Goal: Information Seeking & Learning: Learn about a topic

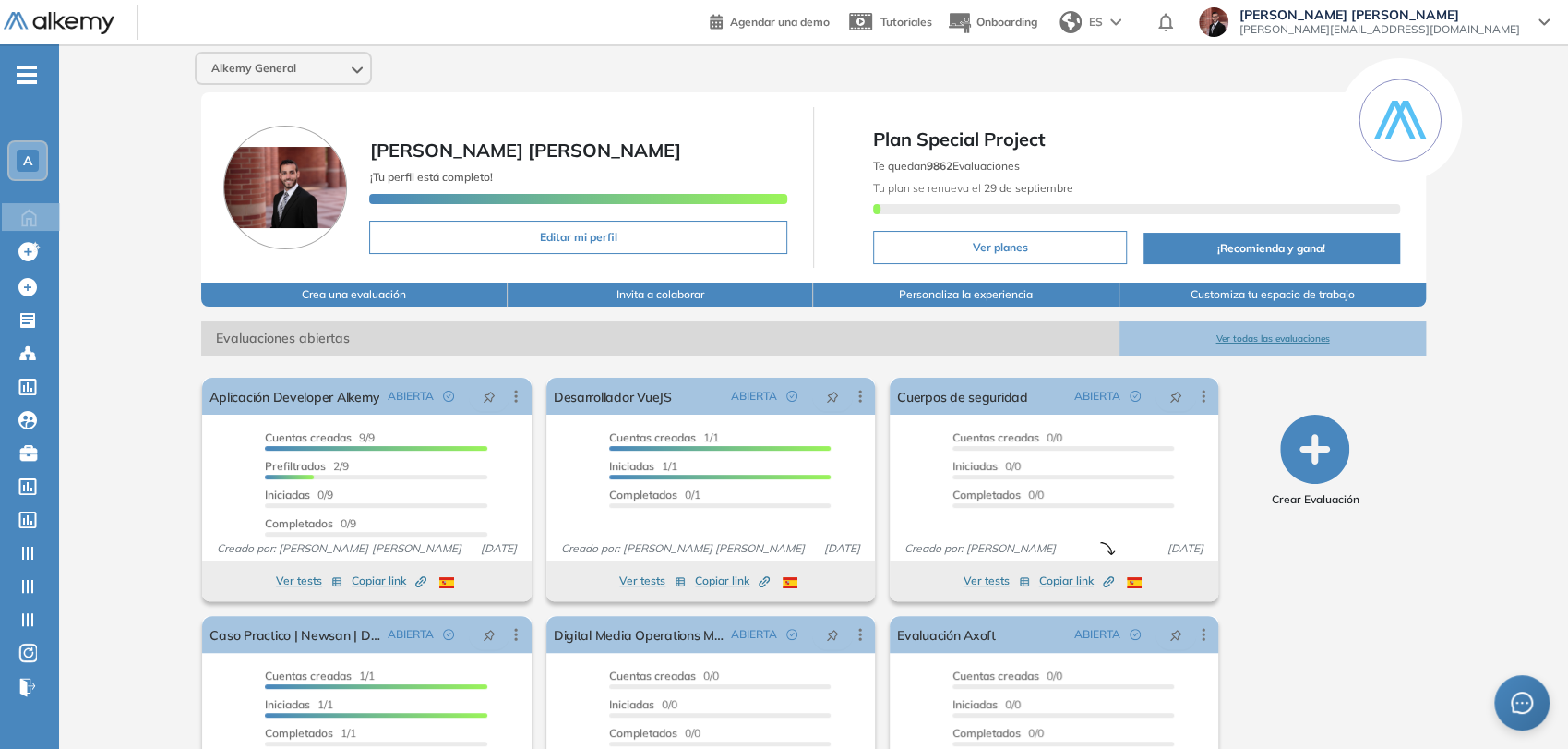
drag, startPoint x: 26, startPoint y: 68, endPoint x: 55, endPoint y: 86, distance: 34.1
click at [26, 68] on span "-" at bounding box center [27, 73] width 20 height 15
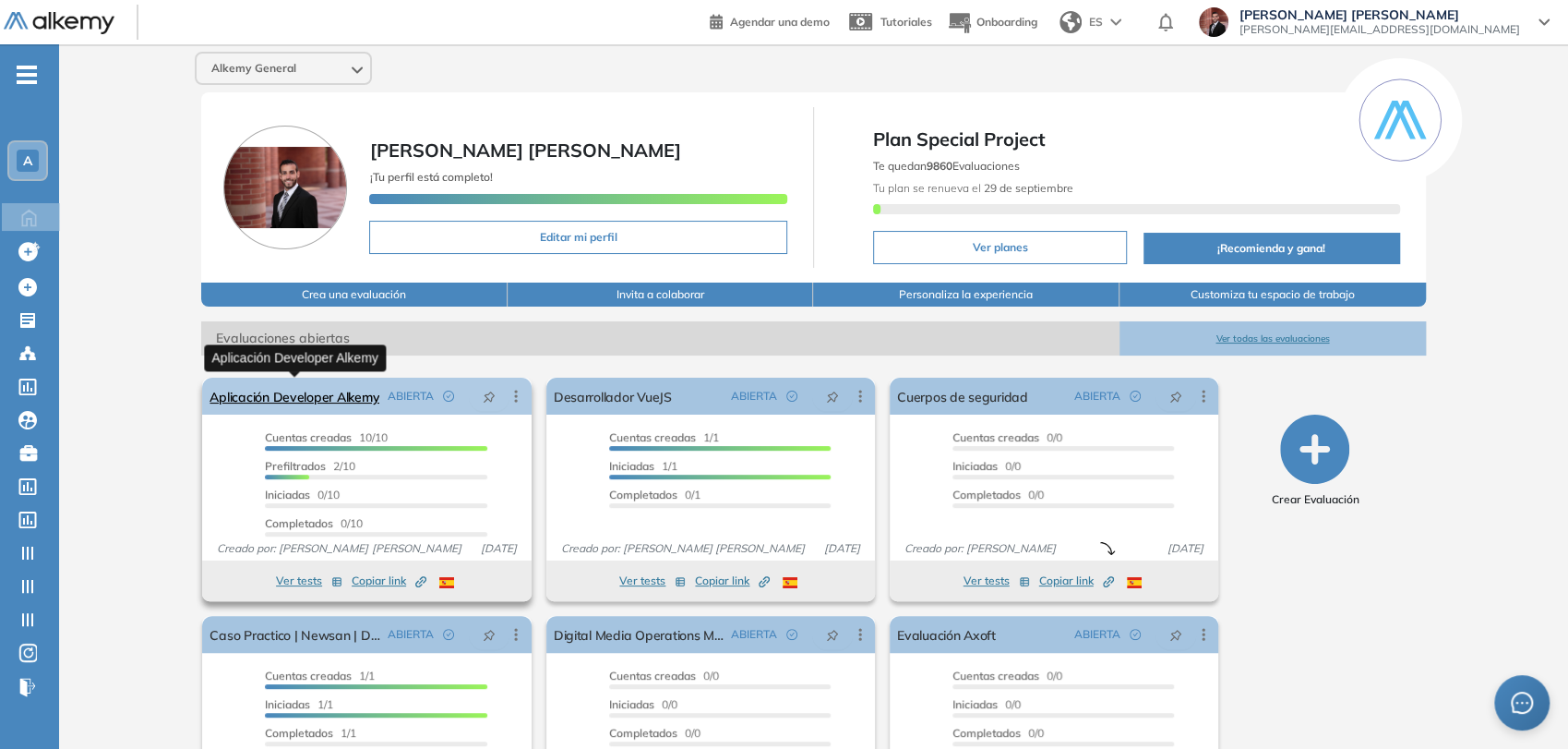
click at [338, 400] on link "Aplicación Developer Alkemy" at bounding box center [294, 396] width 170 height 37
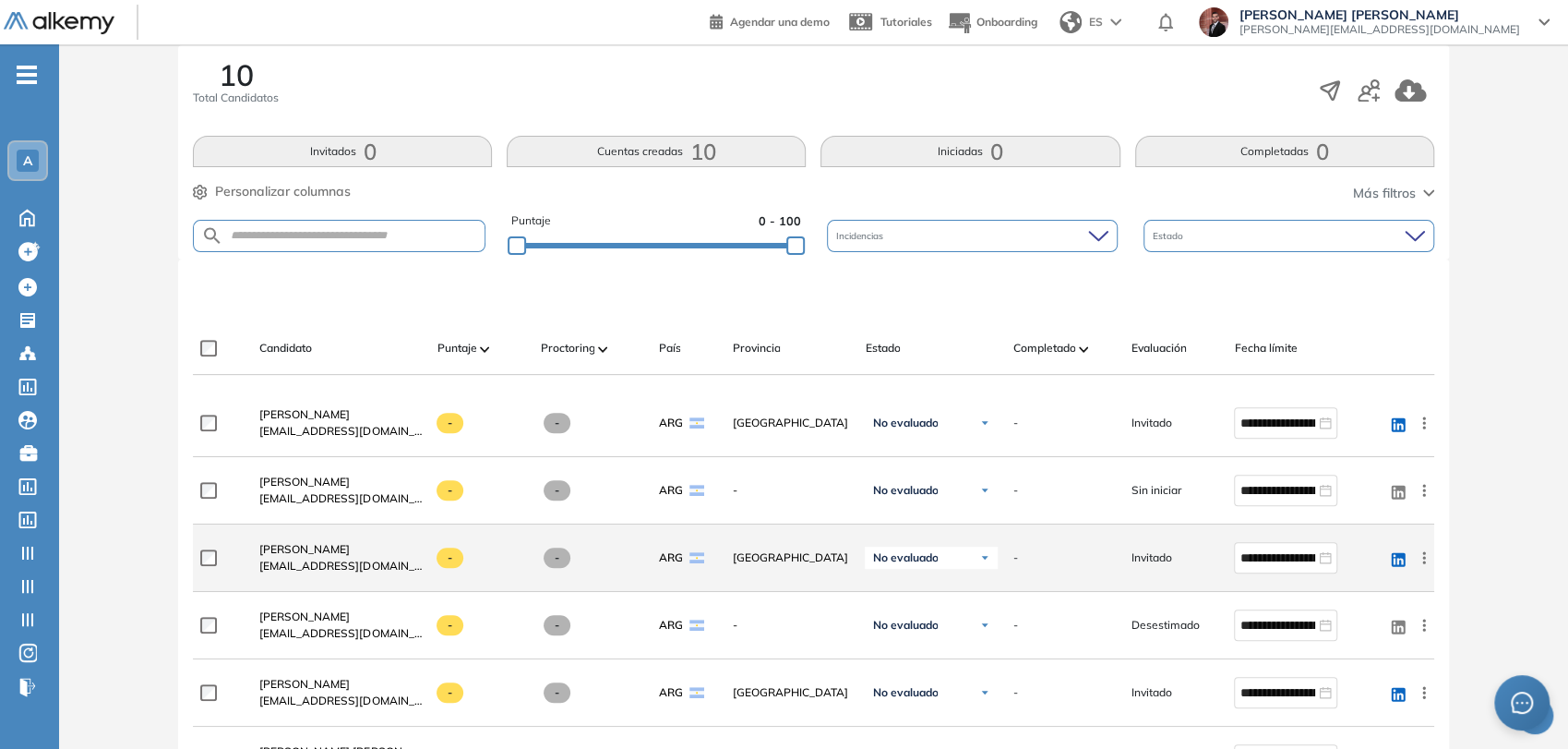
scroll to position [465, 0]
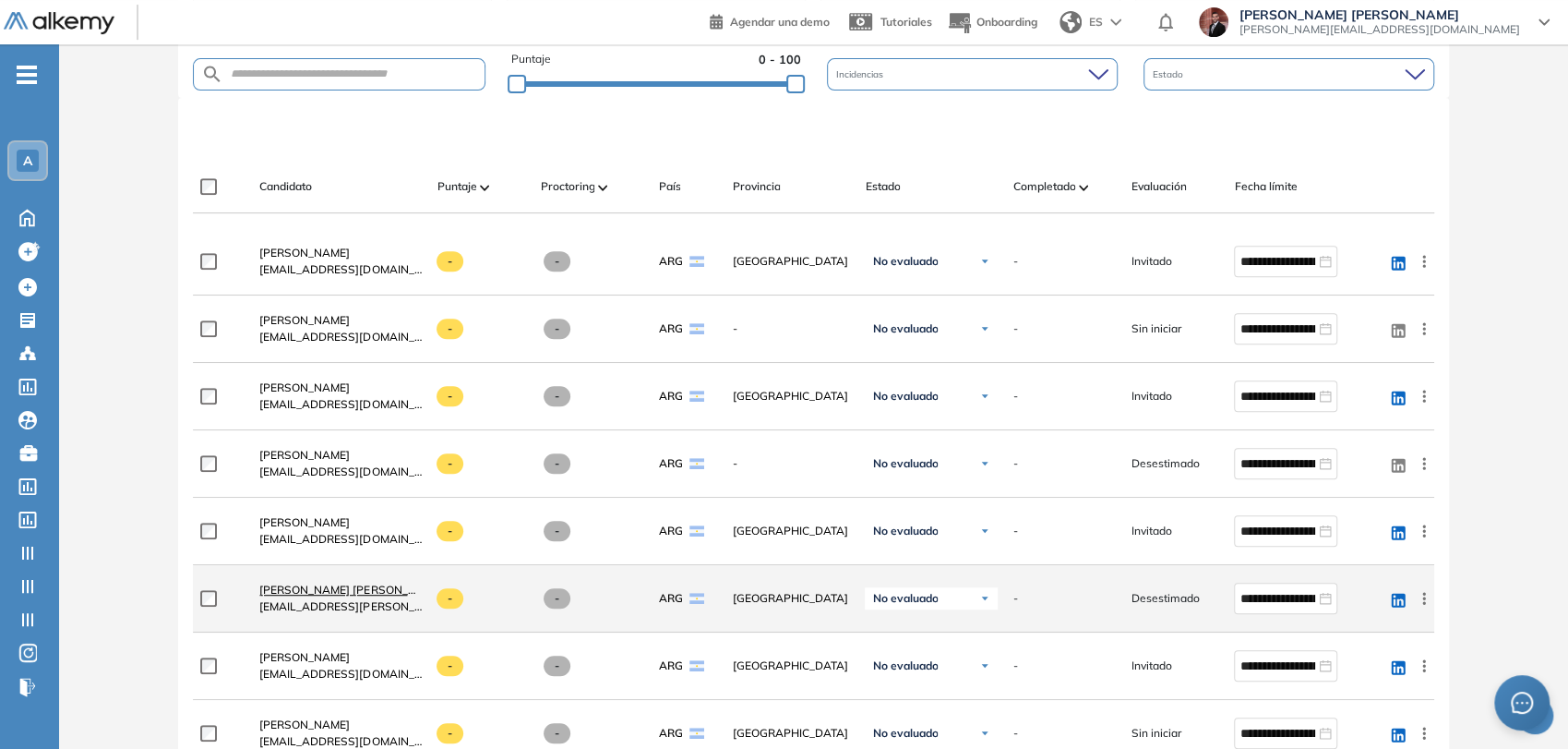
click at [326, 586] on span "Roberto Mauro Perez Olivera" at bounding box center [351, 589] width 183 height 14
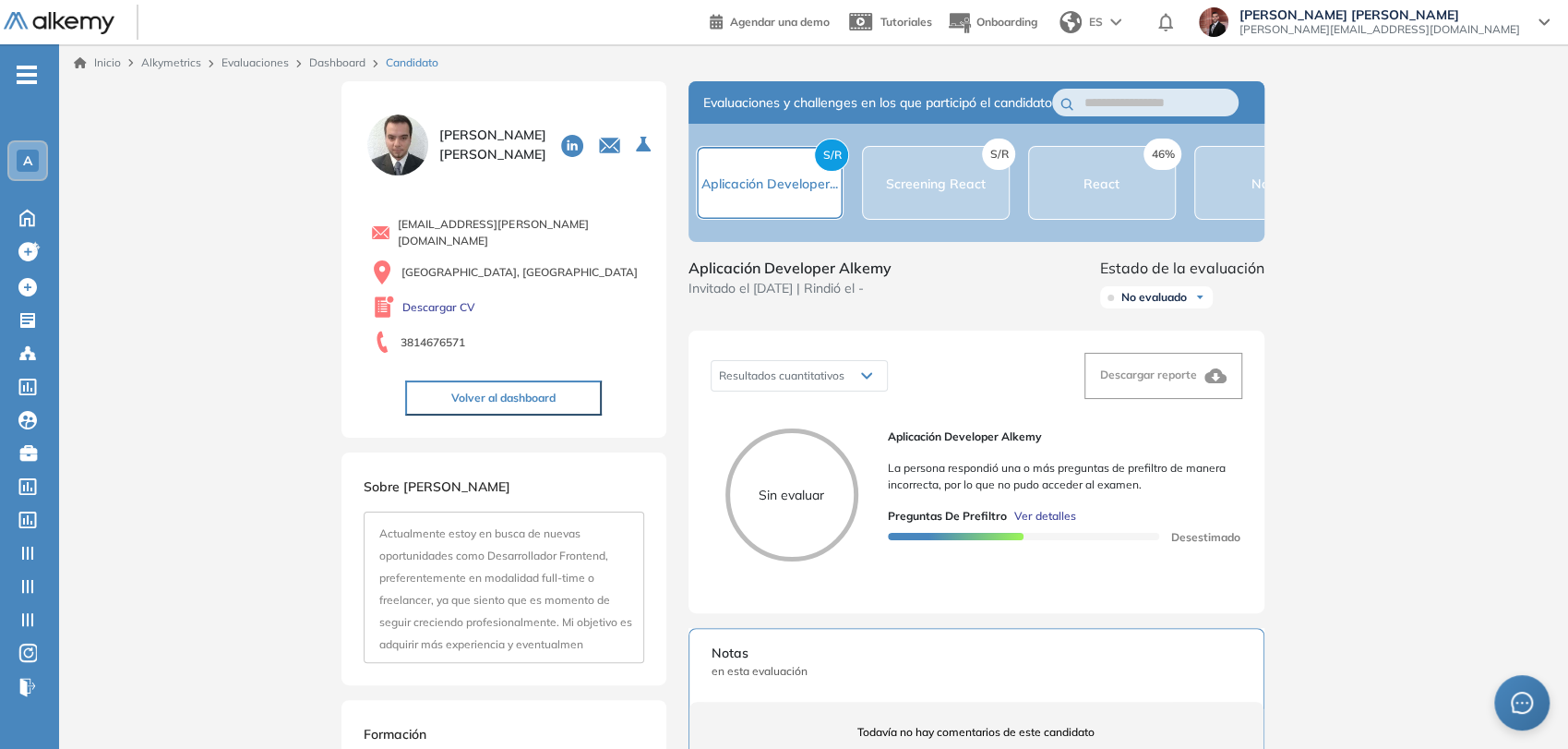
click at [1036, 525] on span "Ver detalles" at bounding box center [1044, 516] width 62 height 17
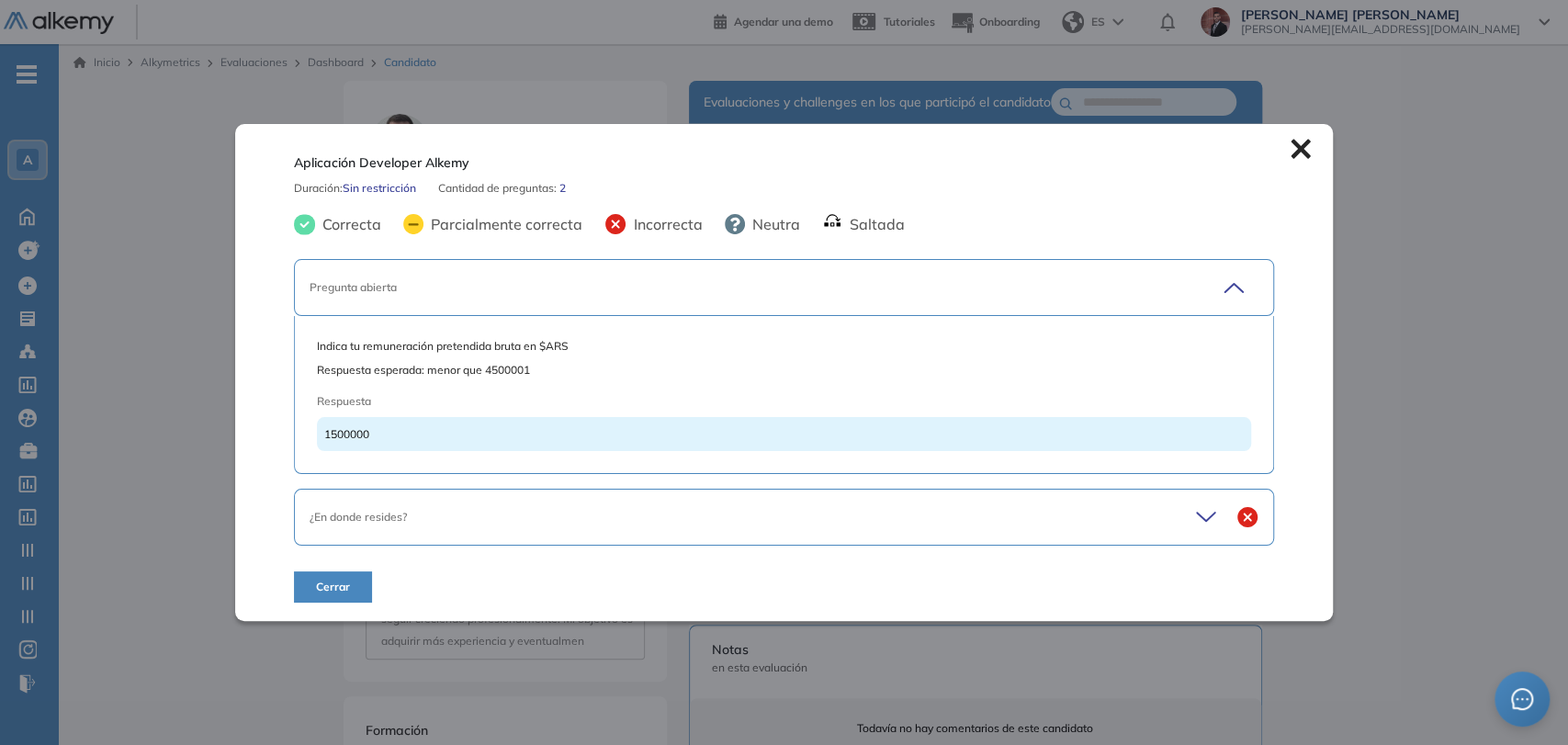
click at [924, 509] on div "¿En donde resides?" at bounding box center [737, 517] width 854 height 17
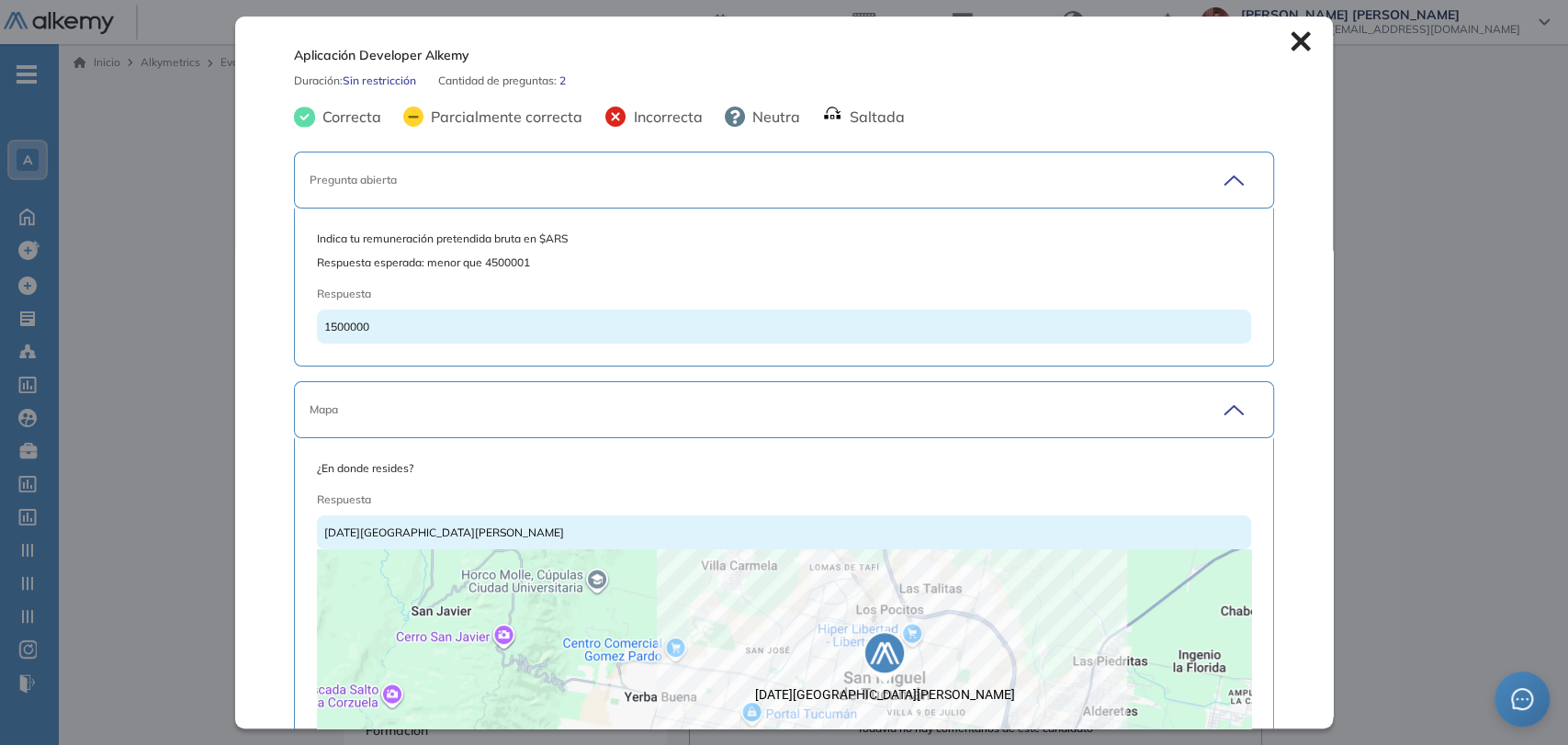
click at [1290, 45] on icon at bounding box center [1300, 41] width 19 height 19
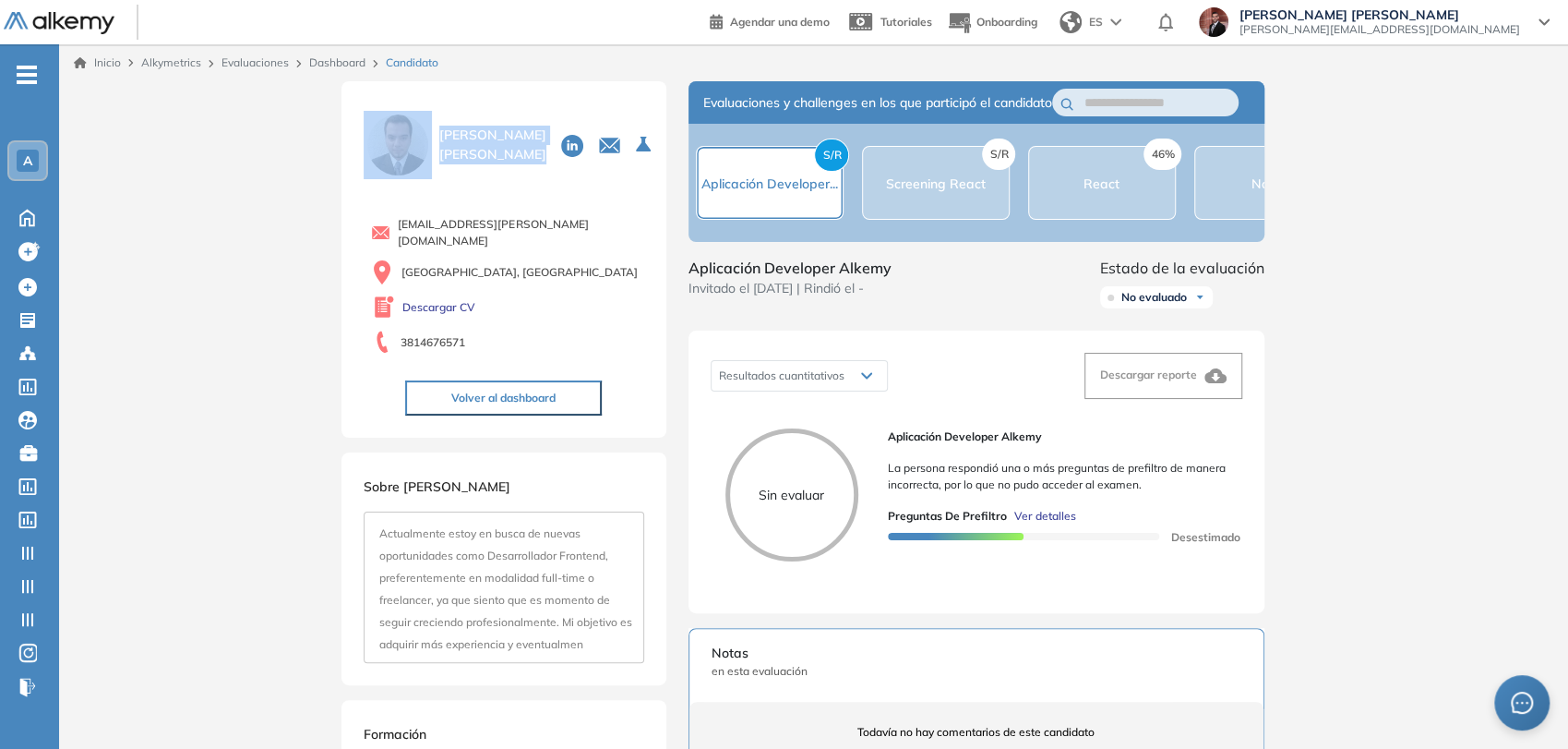
drag, startPoint x: 485, startPoint y: 164, endPoint x: 434, endPoint y: 120, distance: 67.4
click at [434, 120] on div "Roberto Mauro Perez Olivera" at bounding box center [503, 146] width 281 height 69
copy div "Roberto Mauro Perez Olivera"
click at [497, 386] on button "Volver al dashboard" at bounding box center [503, 398] width 196 height 35
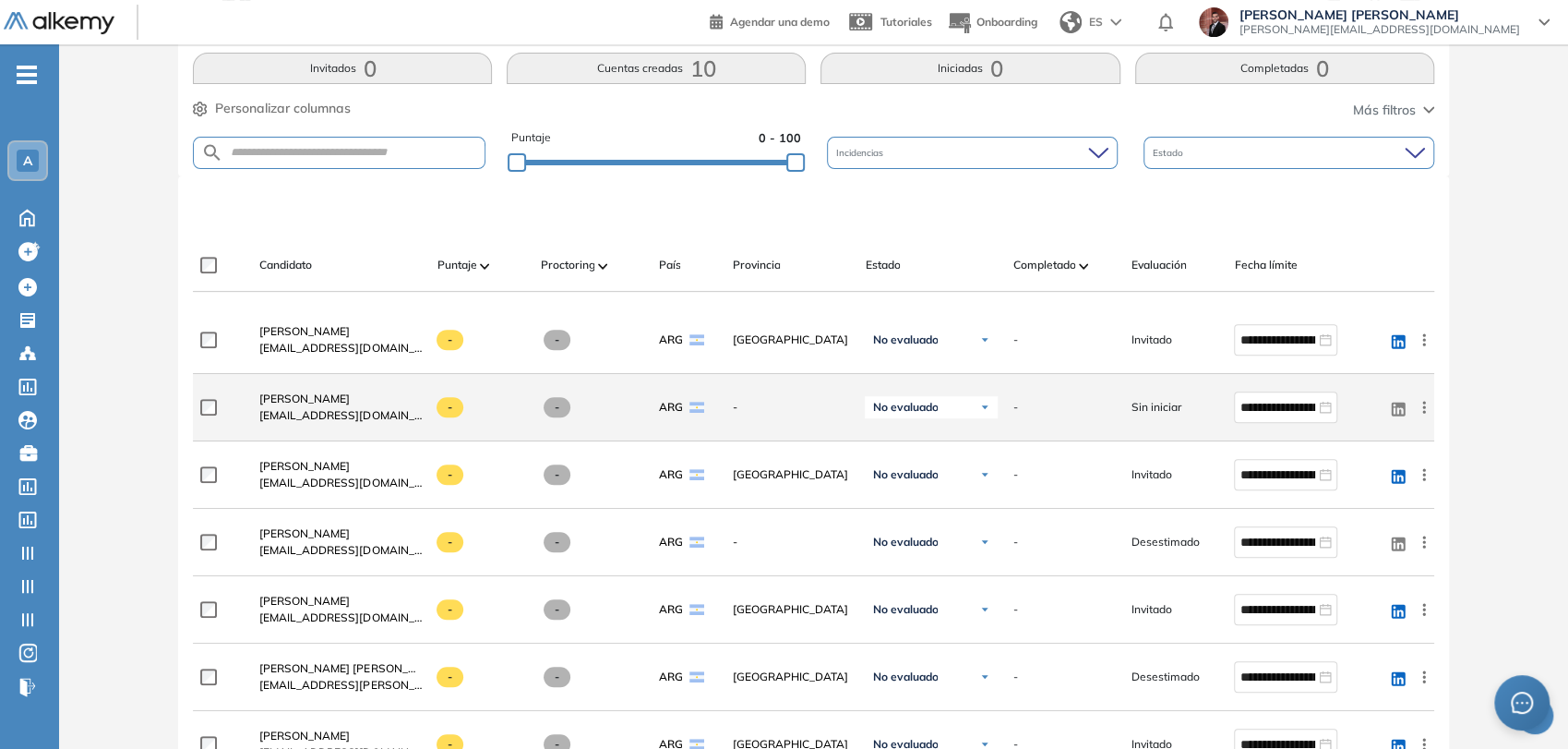
scroll to position [410, 0]
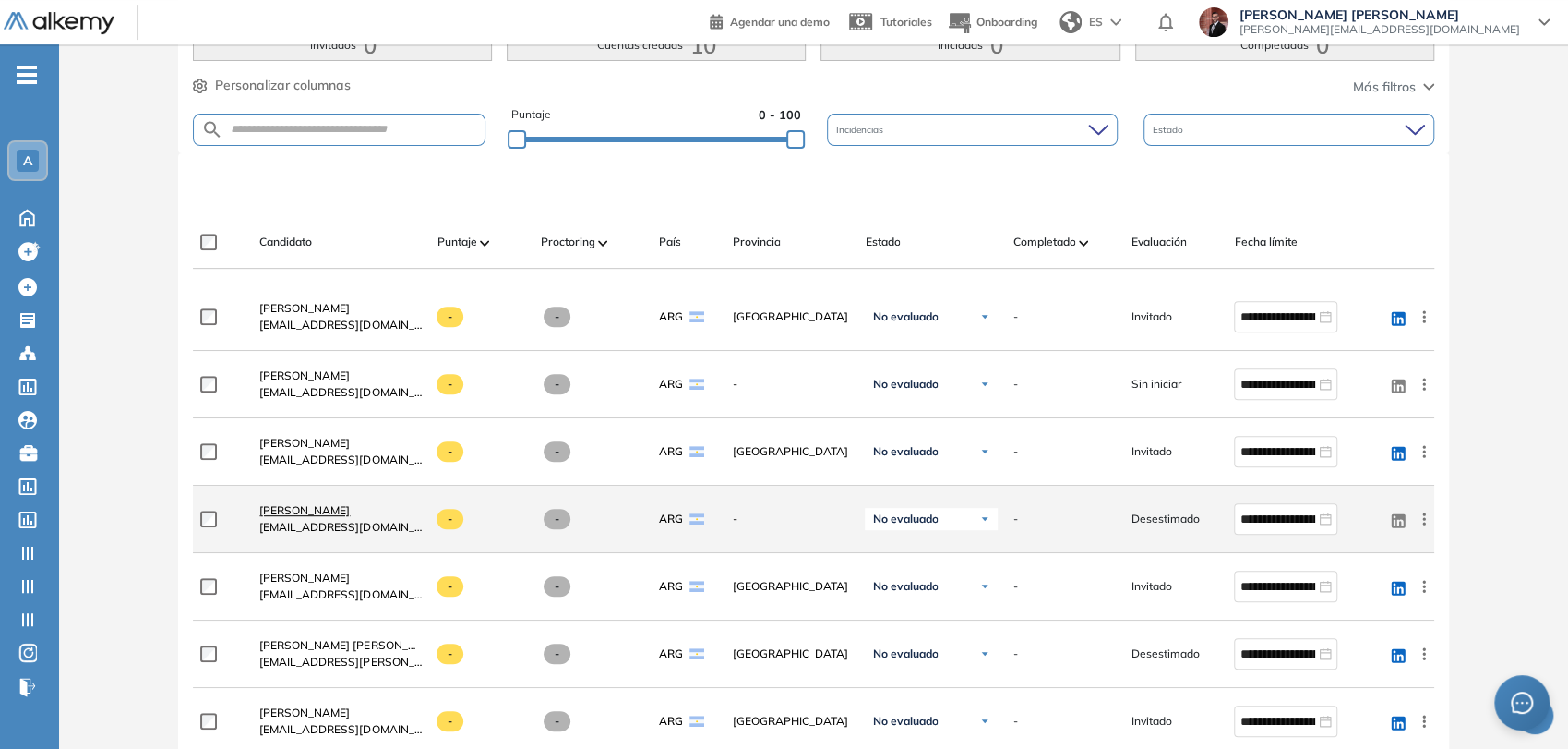
click at [298, 512] on span "Martin Torres" at bounding box center [305, 510] width 91 height 14
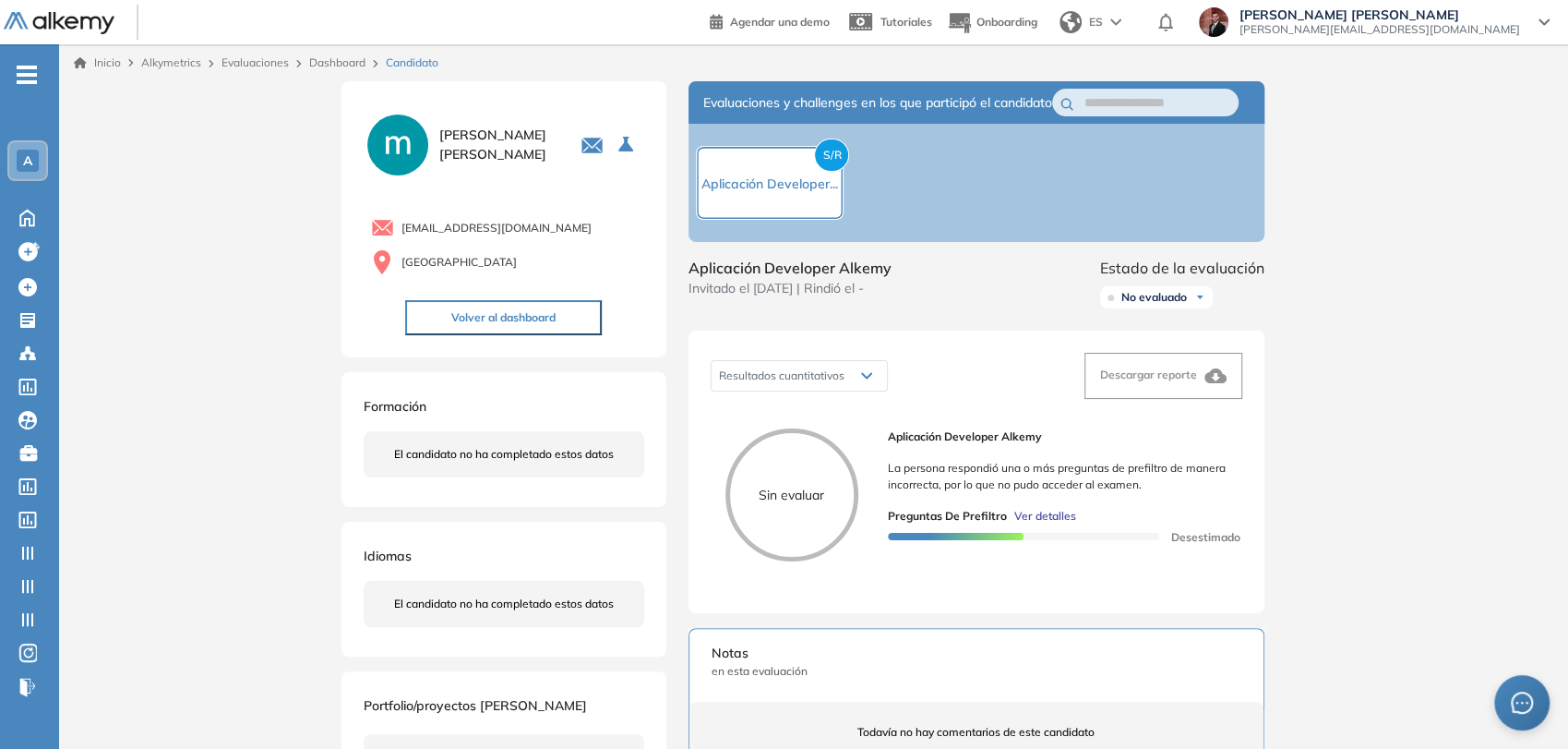
click at [1057, 525] on span "Ver detalles" at bounding box center [1044, 516] width 62 height 17
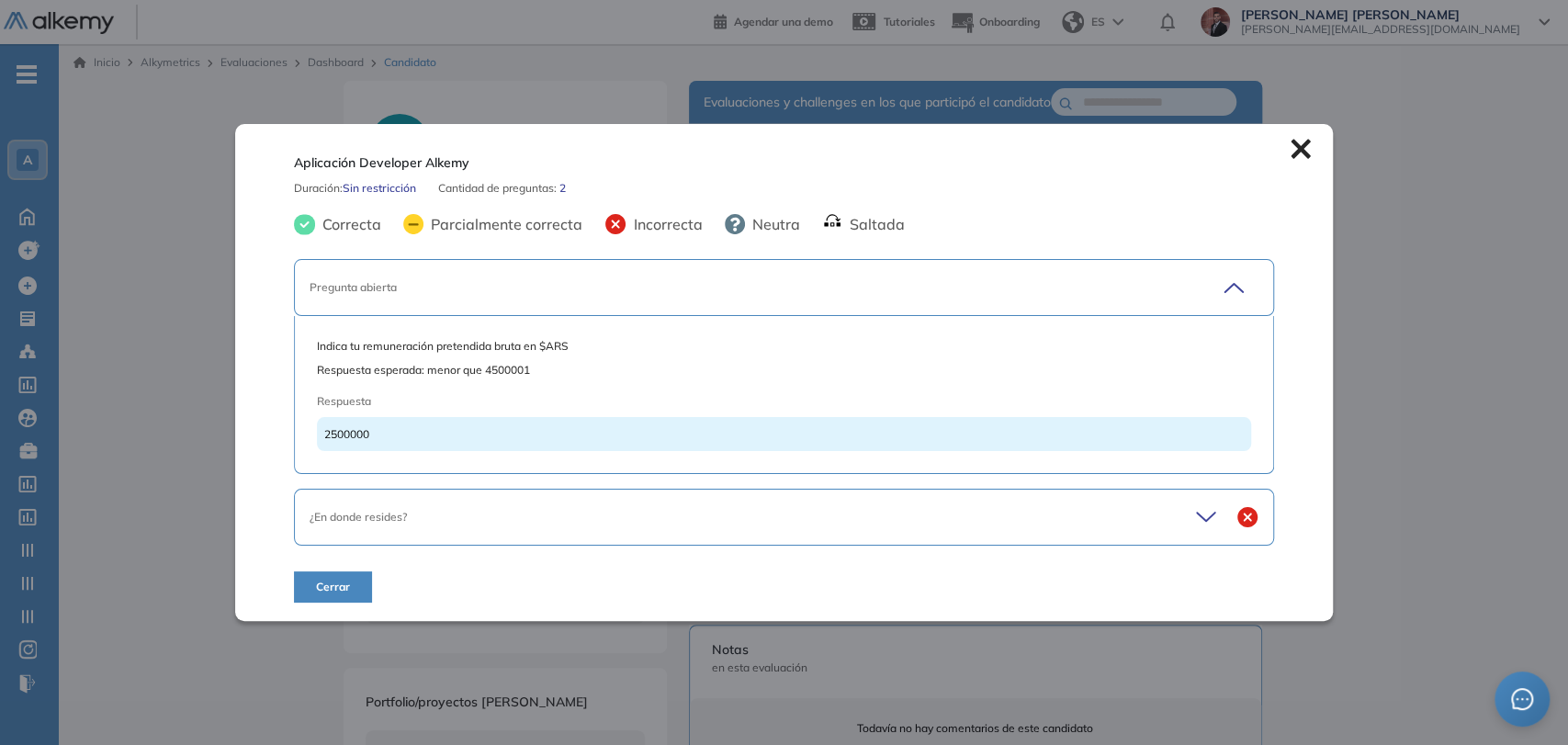
click at [778, 514] on div "¿En donde resides?" at bounding box center [737, 517] width 854 height 17
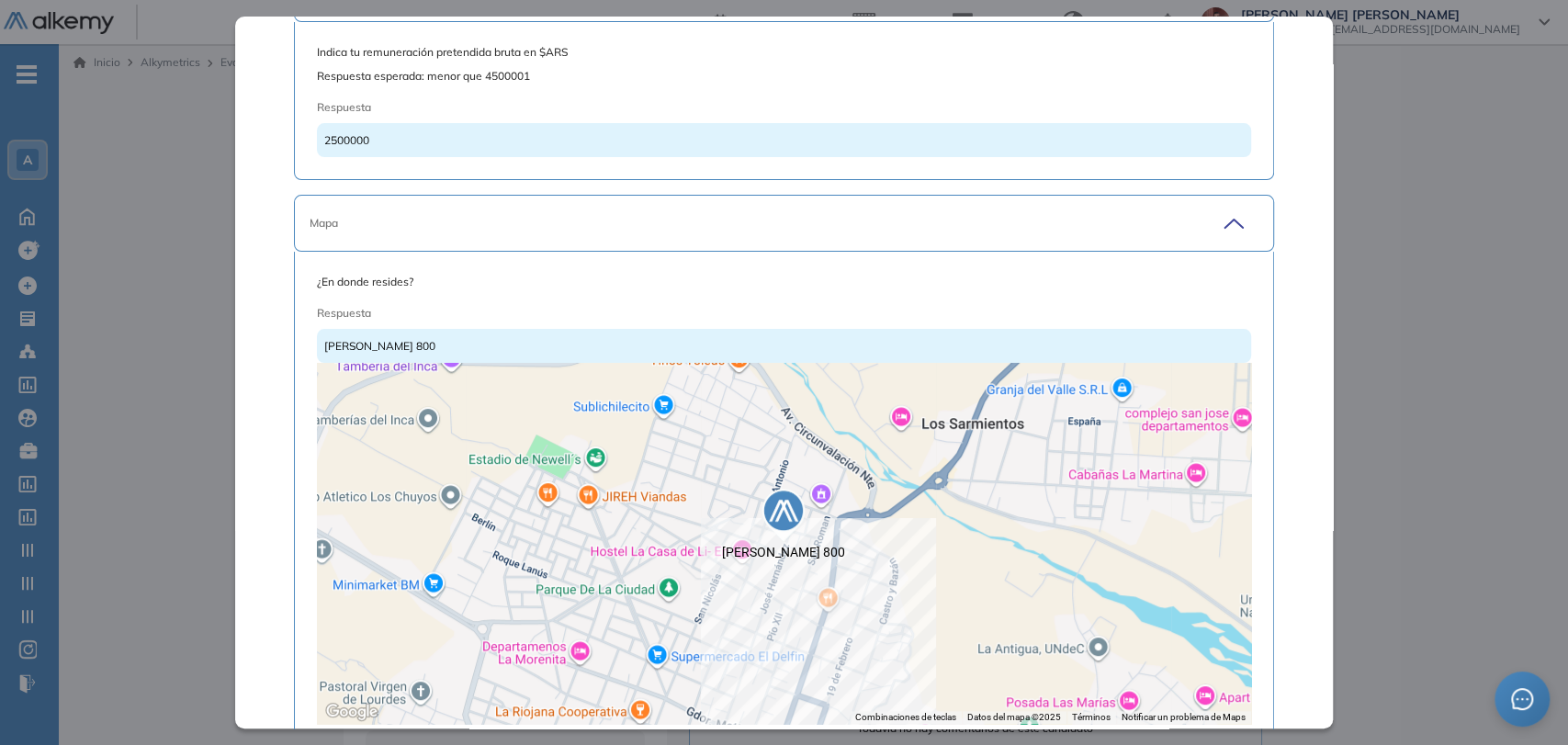
scroll to position [204, 0]
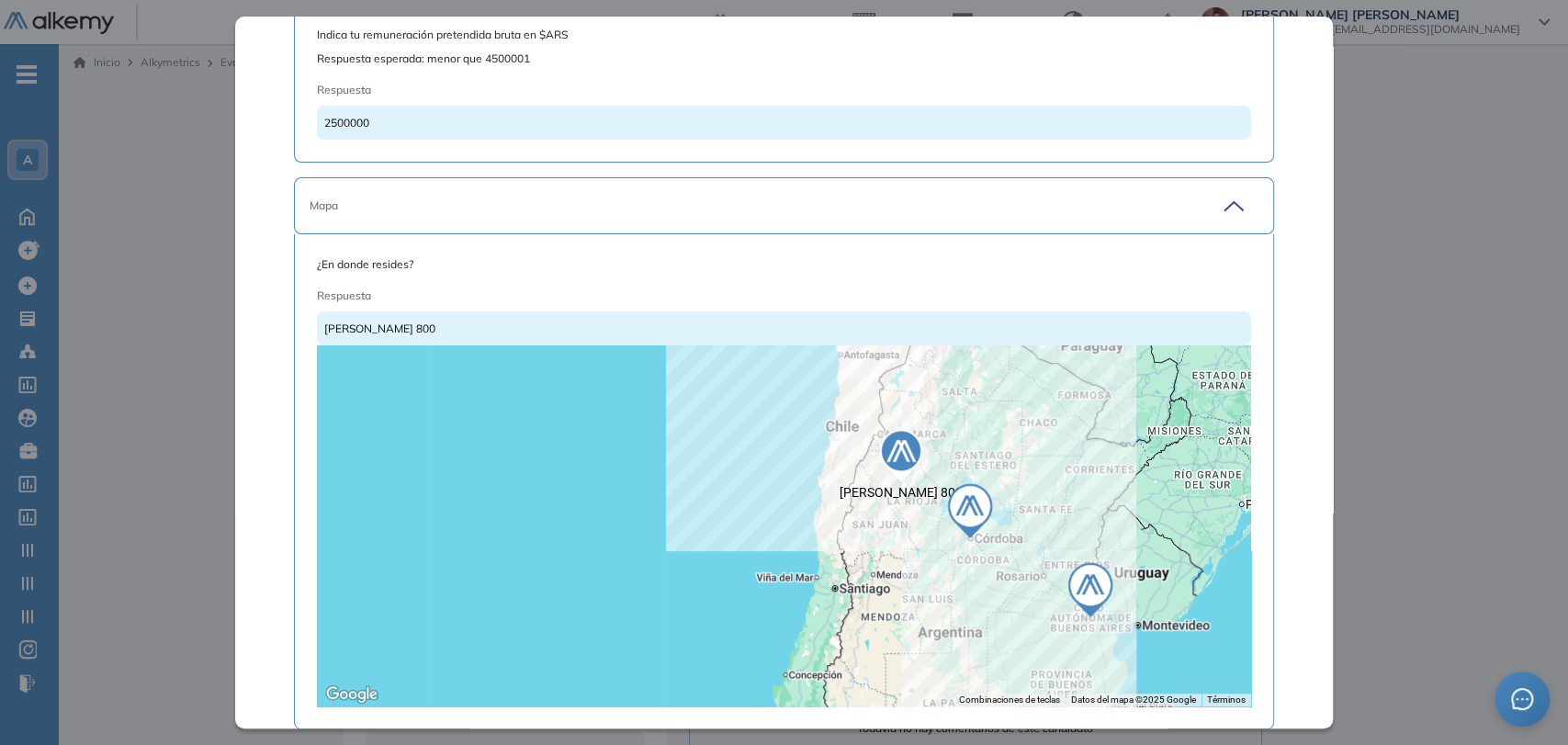
drag, startPoint x: 1092, startPoint y: 556, endPoint x: 962, endPoint y: 461, distance: 161.0
click at [962, 461] on div at bounding box center [784, 525] width 934 height 361
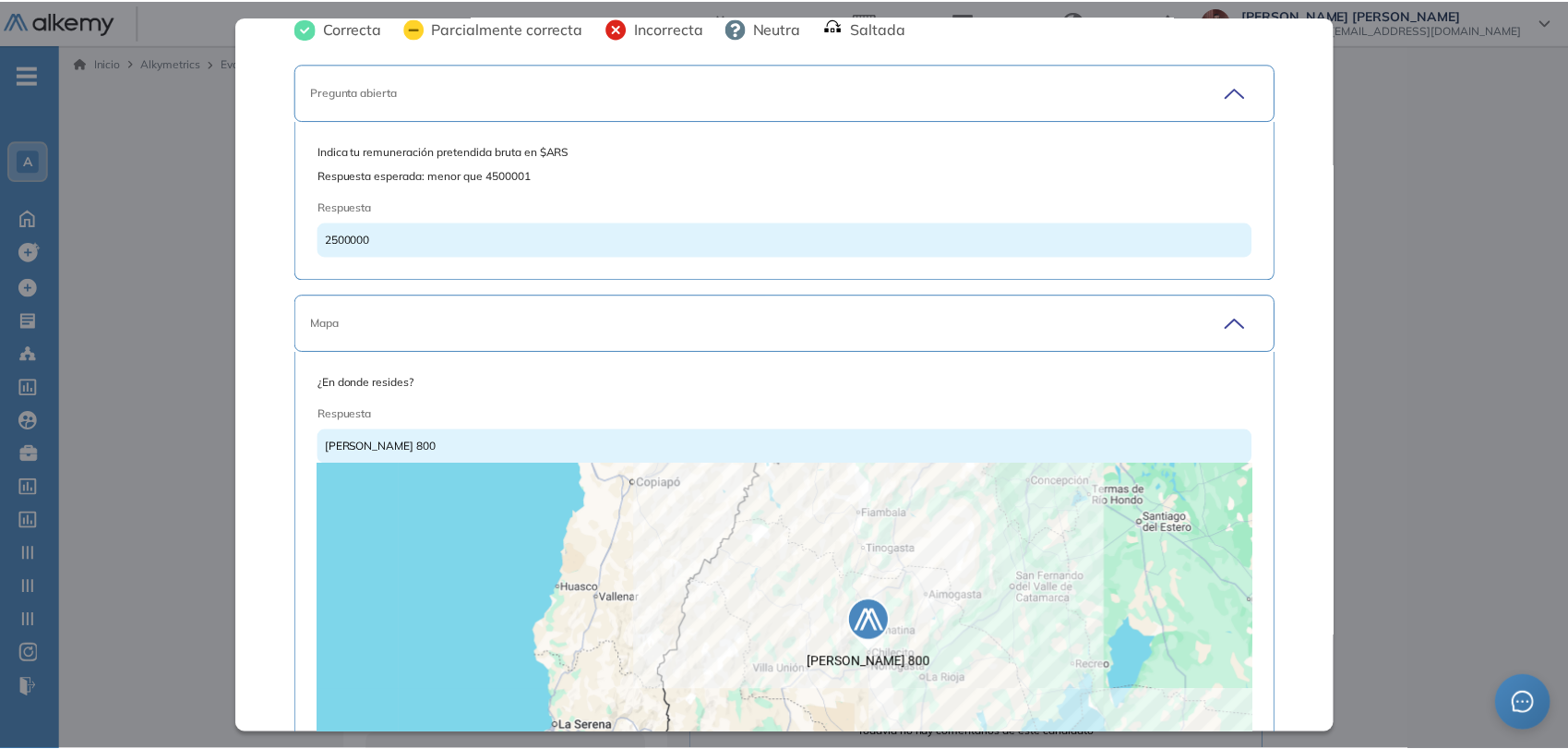
scroll to position [0, 0]
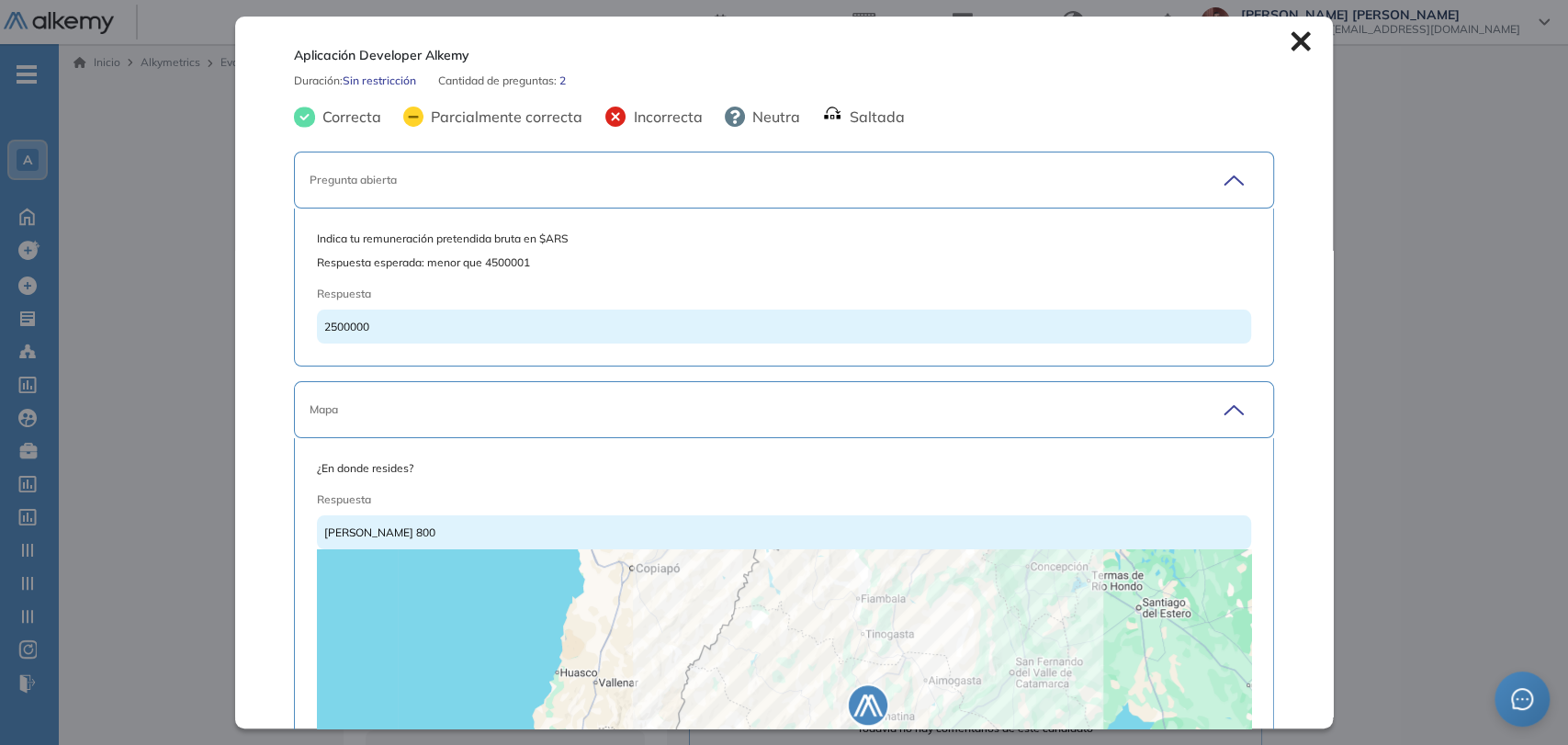
click at [1290, 41] on icon at bounding box center [1301, 41] width 20 height 20
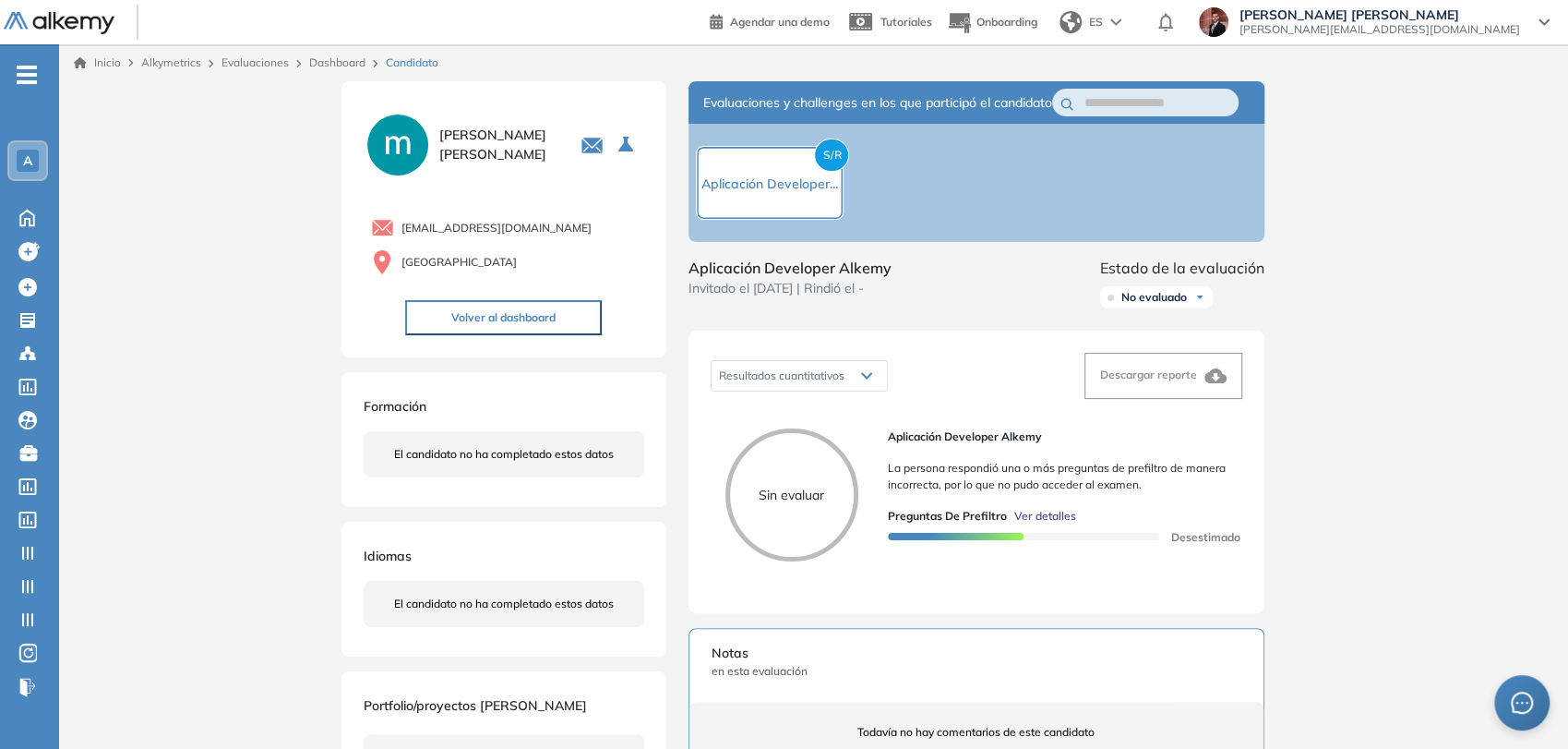
click at [517, 312] on button "Volver al dashboard" at bounding box center [503, 318] width 196 height 35
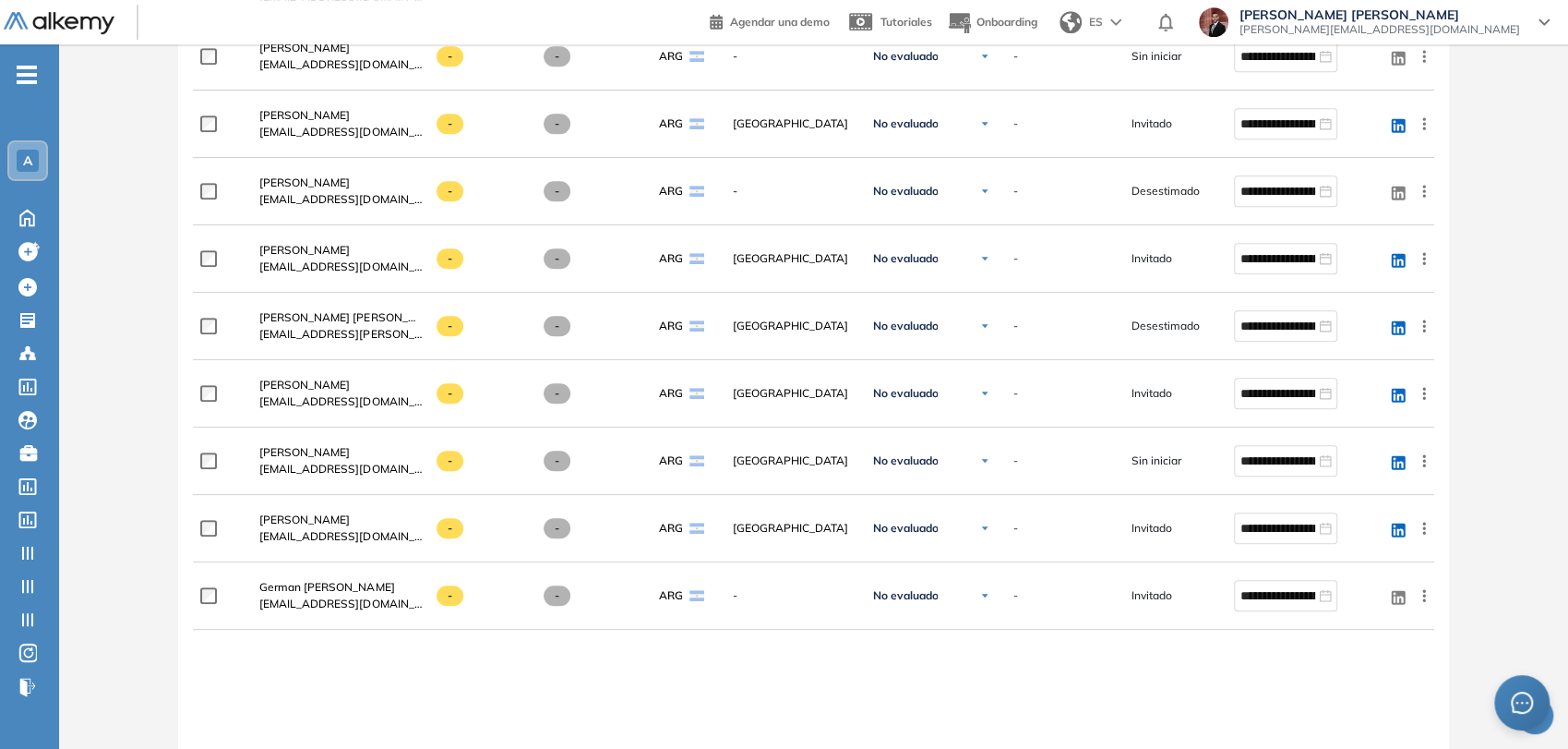
scroll to position [615, 0]
